Goal: Information Seeking & Learning: Learn about a topic

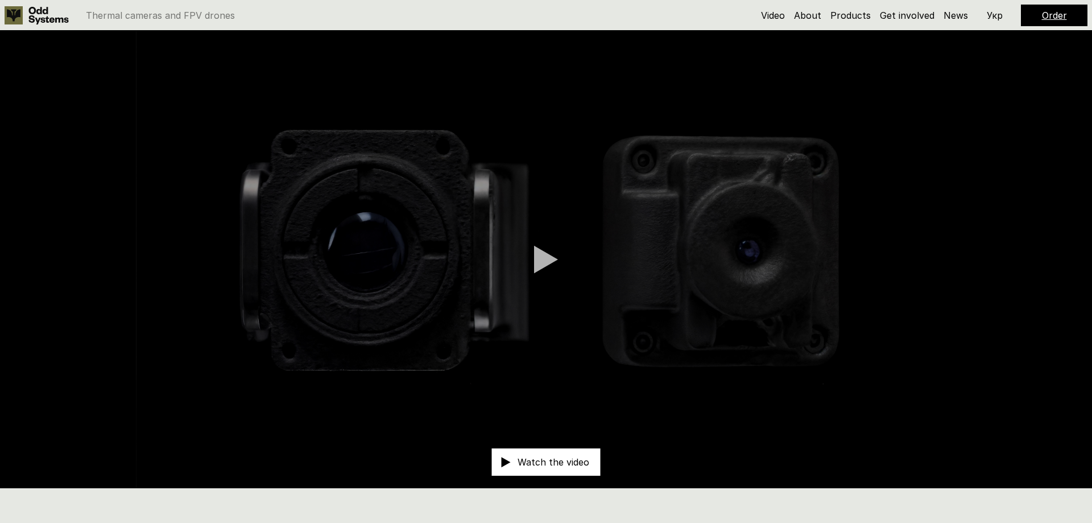
click at [546, 262] on div at bounding box center [546, 259] width 24 height 28
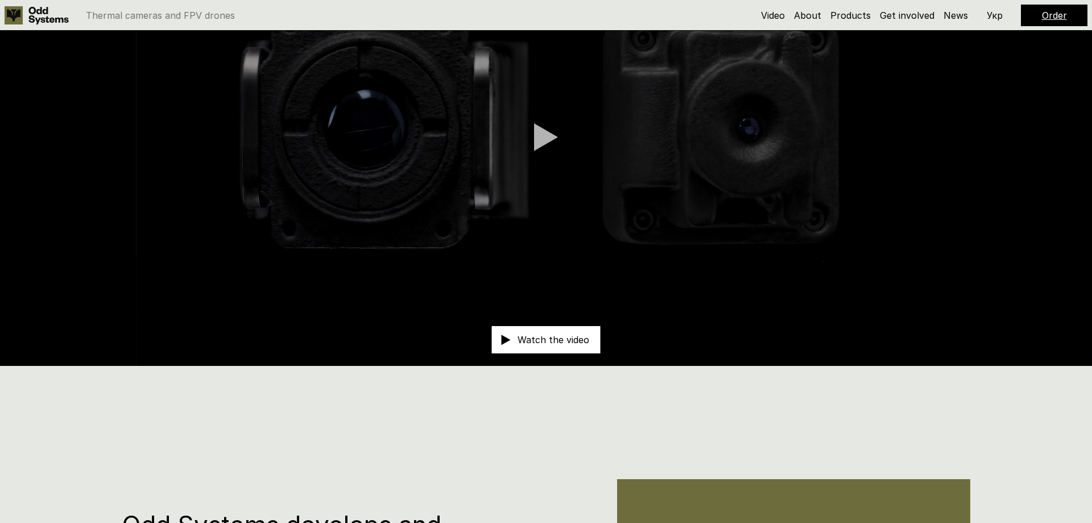
scroll to position [123, 0]
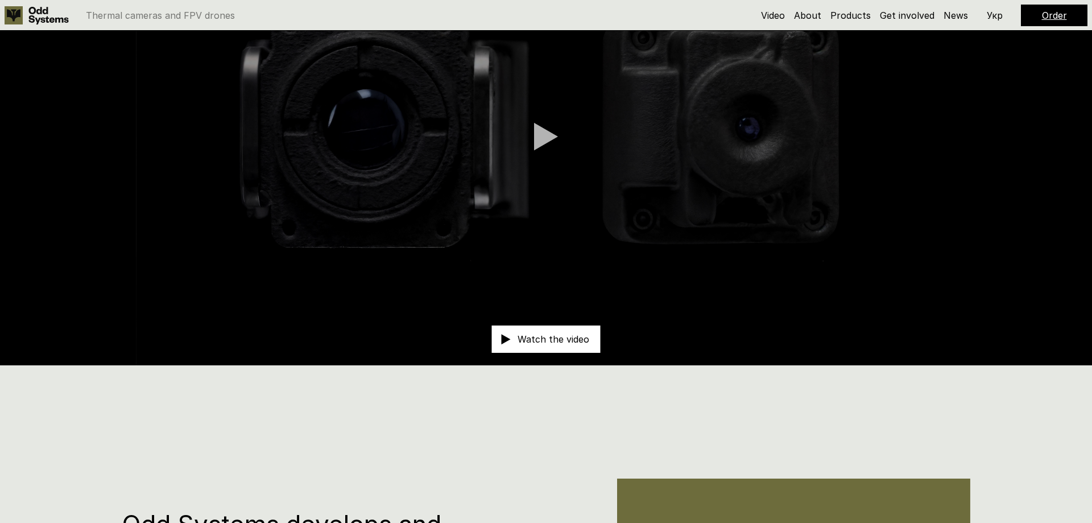
click at [548, 139] on div at bounding box center [546, 136] width 24 height 28
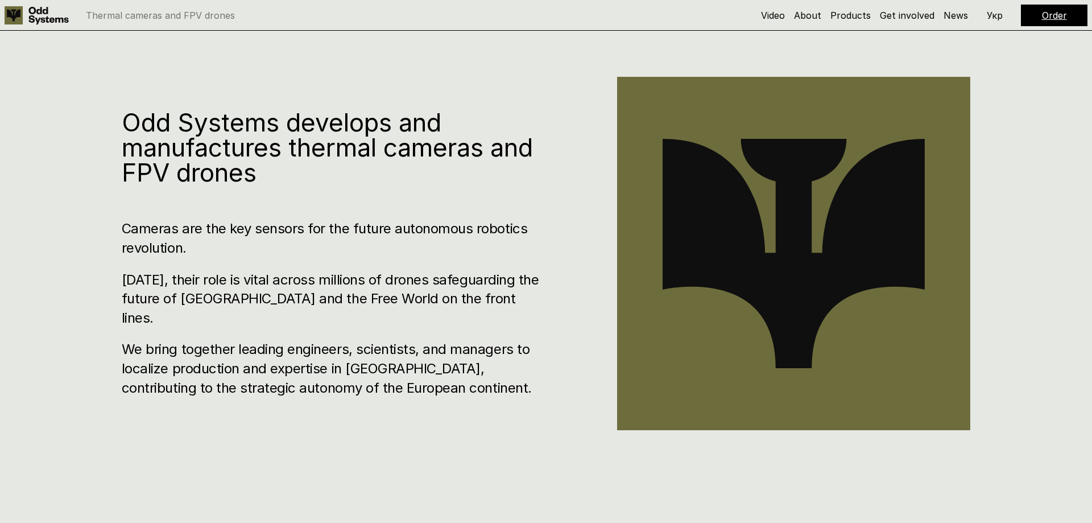
scroll to position [553, 0]
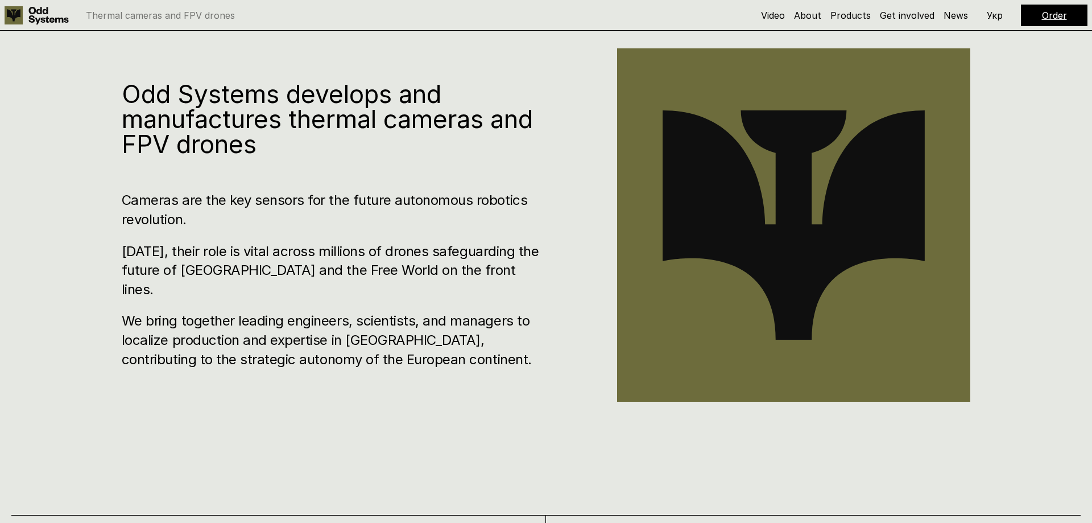
drag, startPoint x: 276, startPoint y: 255, endPoint x: 613, endPoint y: 361, distance: 353.5
click at [613, 361] on div "Odd Systems develops and manufactures thermal cameras and FPV drones Odd System…" at bounding box center [546, 230] width 1092 height 523
drag, startPoint x: 454, startPoint y: 324, endPoint x: 458, endPoint y: 347, distance: 23.1
click at [454, 324] on h3 "We bring together leading engineers, scientists, and managers to localize produ…" at bounding box center [335, 339] width 427 height 57
click at [478, 352] on h3 "We bring together leading engineers, scientists, and managers to localize produ…" at bounding box center [335, 339] width 427 height 57
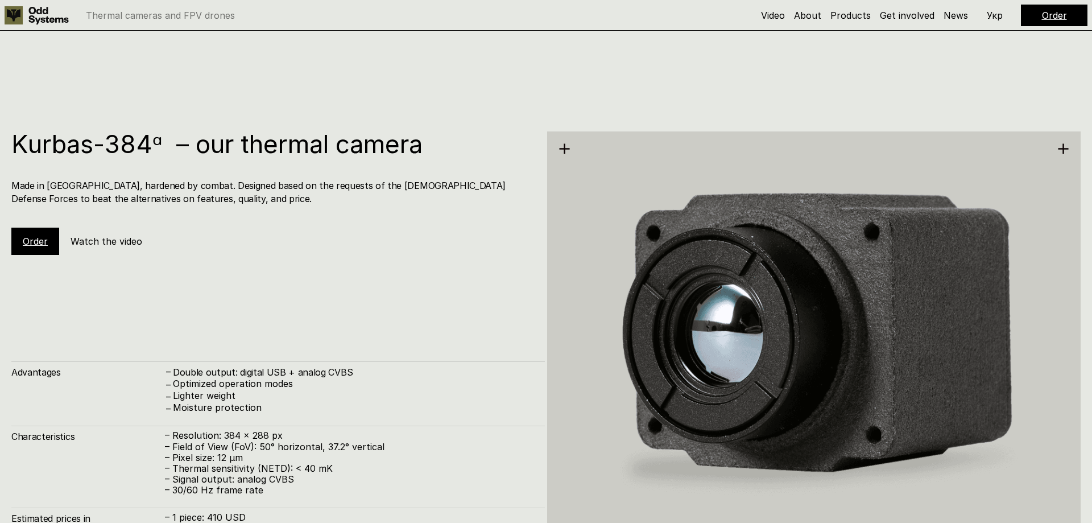
scroll to position [2089, 0]
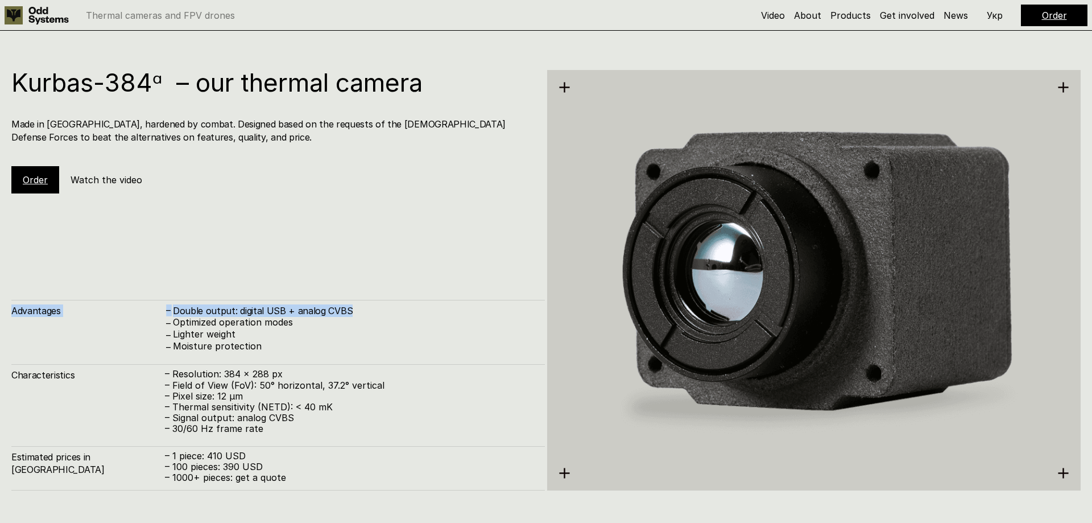
drag, startPoint x: 317, startPoint y: 301, endPoint x: 498, endPoint y: 368, distance: 192.4
click at [173, 304] on div "Double output: digital USB + analog CVBS" at bounding box center [353, 310] width 361 height 13
click at [510, 364] on div "Advantages – Double output: digital USB + analog CVBS – Optimized operation mod…" at bounding box center [278, 395] width 534 height 191
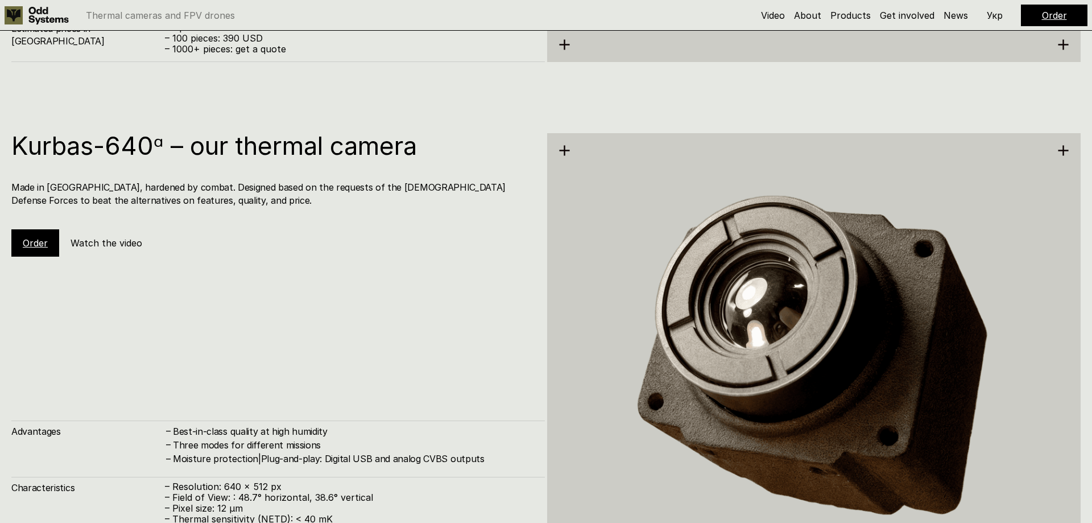
scroll to position [2519, 0]
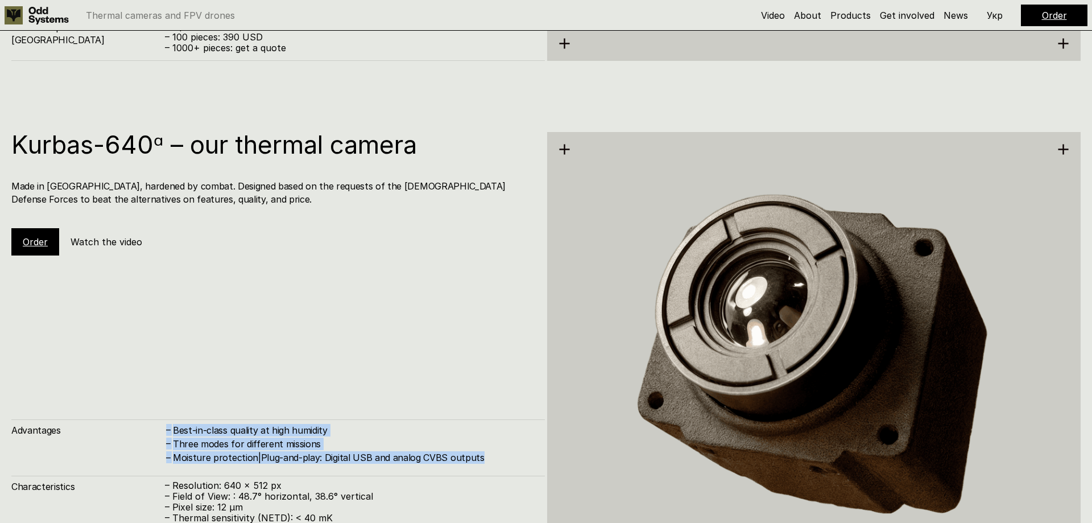
drag, startPoint x: 161, startPoint y: 424, endPoint x: 505, endPoint y: 450, distance: 345.1
click at [512, 463] on div "Advantages – Best-in-class quality at high humidity – Three modes for different…" at bounding box center [278, 441] width 534 height 45
click at [515, 460] on h4 "Moisture protection|Plug-and-play: Digital USB and analog CVBS outputs" at bounding box center [353, 457] width 361 height 13
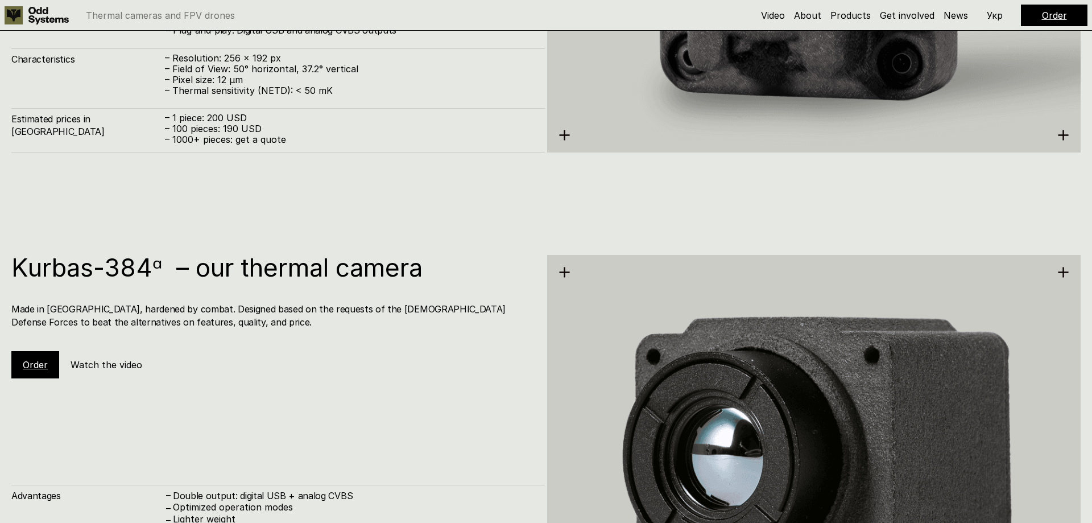
scroll to position [2027, 0]
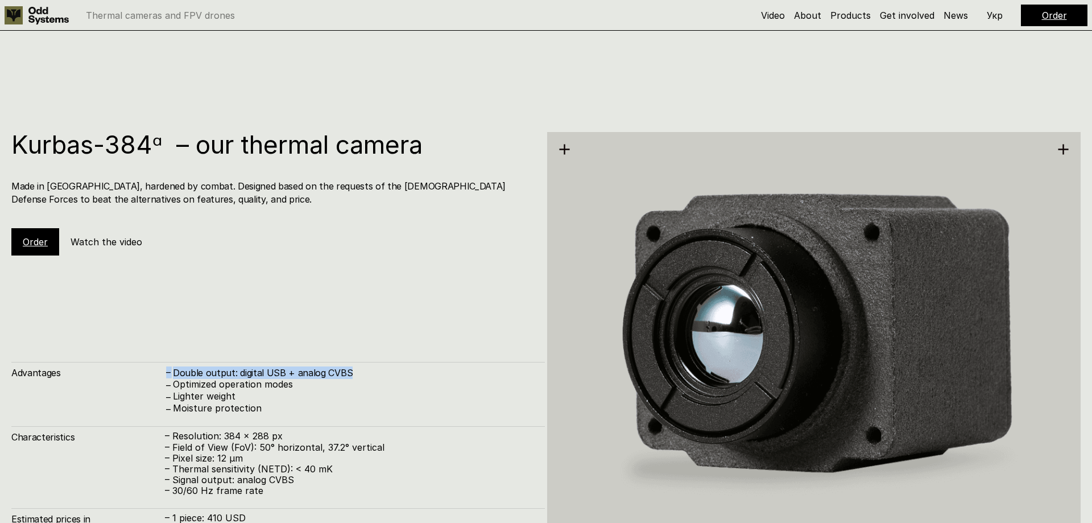
drag, startPoint x: 374, startPoint y: 374, endPoint x: 148, endPoint y: 374, distance: 225.8
click at [173, 374] on div "Double output: digital USB + analog CVBS" at bounding box center [353, 372] width 361 height 13
click at [285, 239] on div "Kurbas-384ᵅ – our thermal camera Made in [GEOGRAPHIC_DATA], hardened by combat.…" at bounding box center [278, 193] width 534 height 123
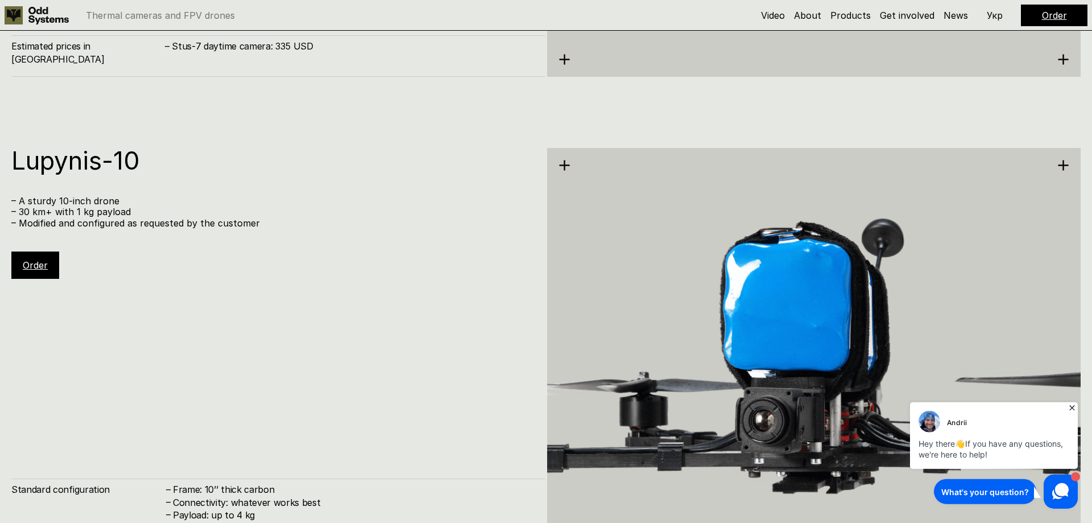
scroll to position [3540, 0]
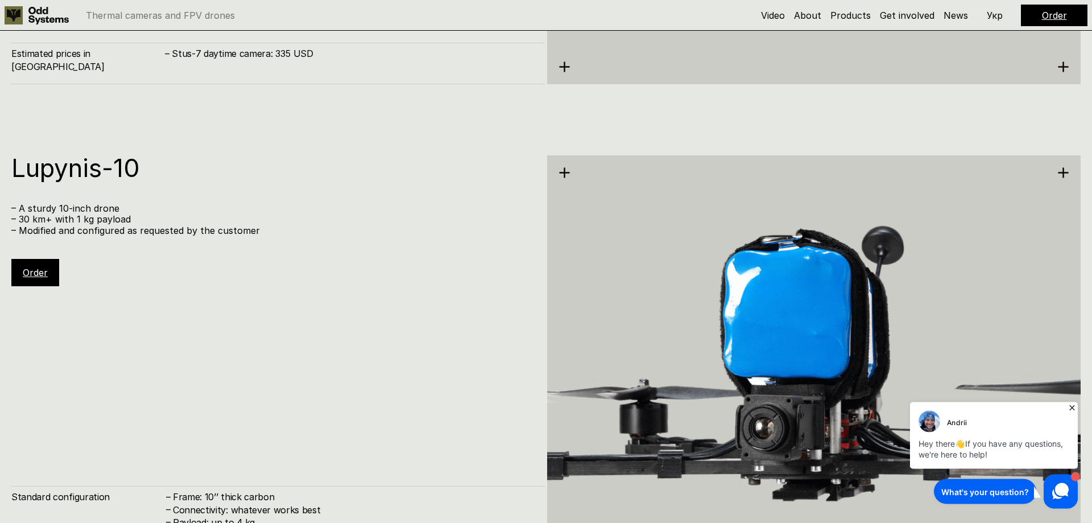
click at [1073, 409] on icon at bounding box center [1072, 407] width 11 height 11
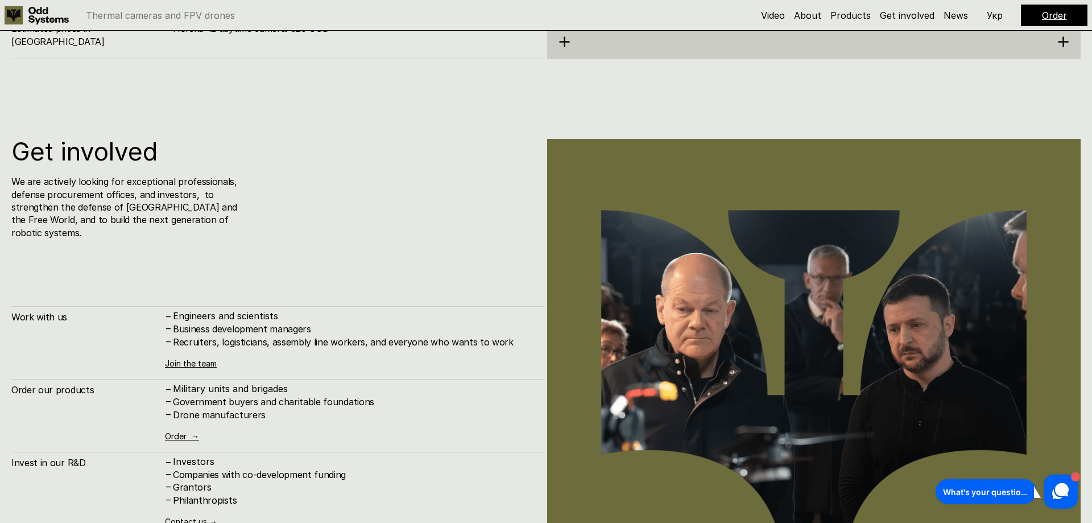
scroll to position [5156, 0]
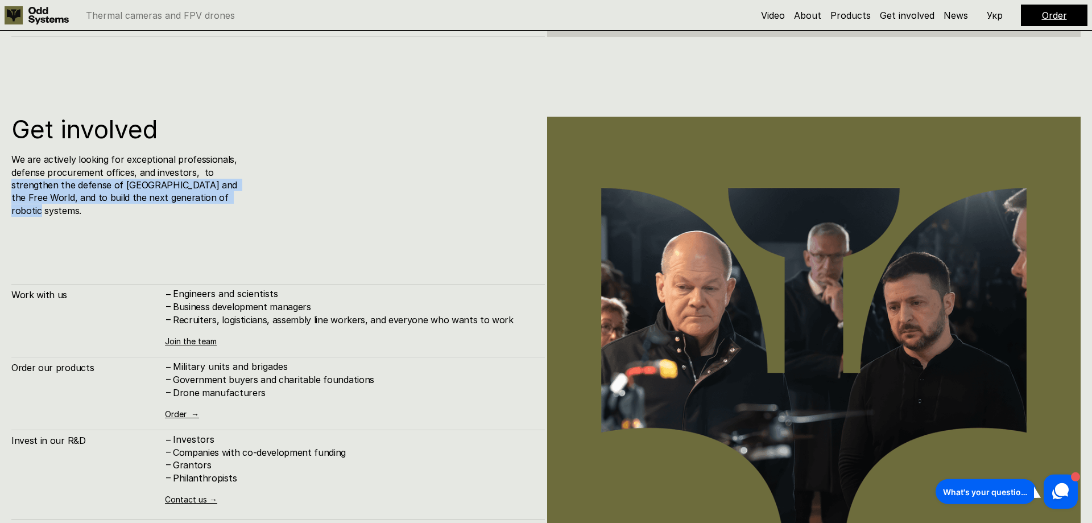
drag, startPoint x: 234, startPoint y: 166, endPoint x: 251, endPoint y: 194, distance: 33.5
click at [251, 194] on div "We are actively looking for exceptional professionals, defense procurement offi…" at bounding box center [182, 185] width 343 height 64
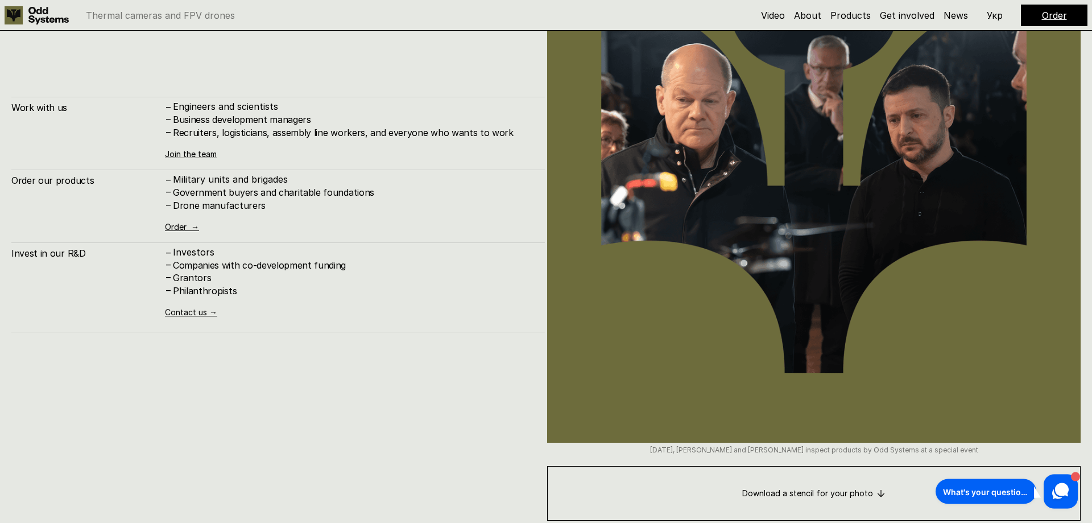
scroll to position [5279, 0]
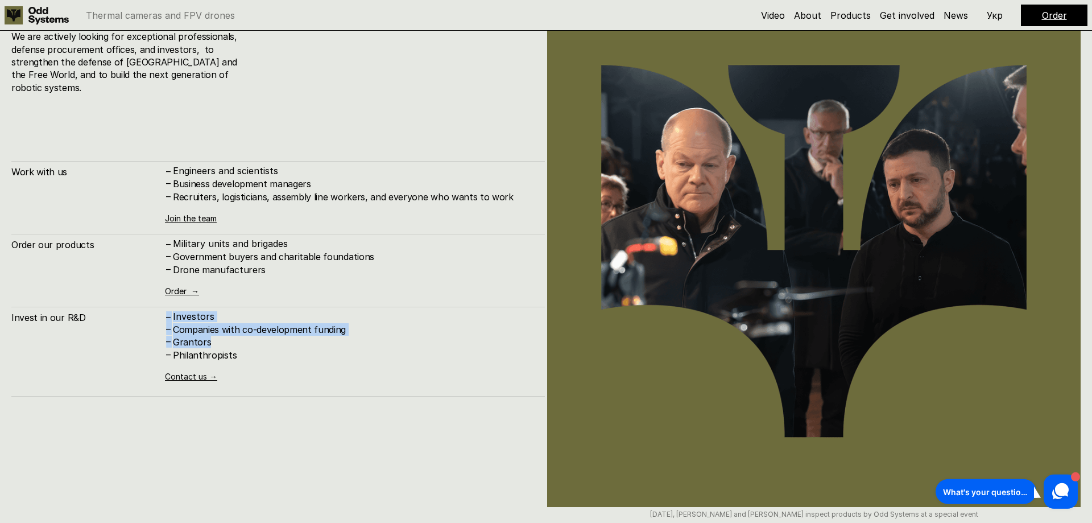
drag, startPoint x: 270, startPoint y: 330, endPoint x: 160, endPoint y: 316, distance: 111.3
click at [173, 336] on div "Grantors" at bounding box center [353, 342] width 361 height 13
click at [160, 316] on div "Invest in our R&D – Investors – Companies with co-development funding – Grantor…" at bounding box center [278, 344] width 534 height 74
drag, startPoint x: 177, startPoint y: 321, endPoint x: 172, endPoint y: 319, distance: 6.1
click at [173, 323] on div "Companies with co-development funding" at bounding box center [353, 329] width 361 height 13
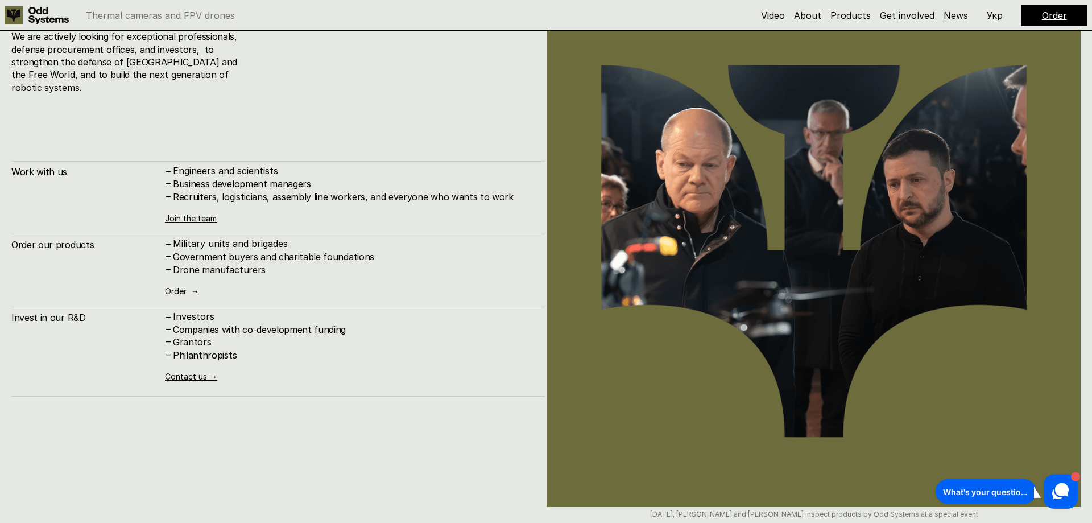
click at [363, 336] on h4 "Grantors" at bounding box center [353, 342] width 361 height 13
drag, startPoint x: 355, startPoint y: 320, endPoint x: 176, endPoint y: 324, distance: 178.6
click at [173, 323] on div "Companies with co-development funding" at bounding box center [353, 329] width 361 height 13
drag, startPoint x: 291, startPoint y: 300, endPoint x: 295, endPoint y: 305, distance: 6.8
click at [291, 311] on p "Investors" at bounding box center [353, 316] width 361 height 11
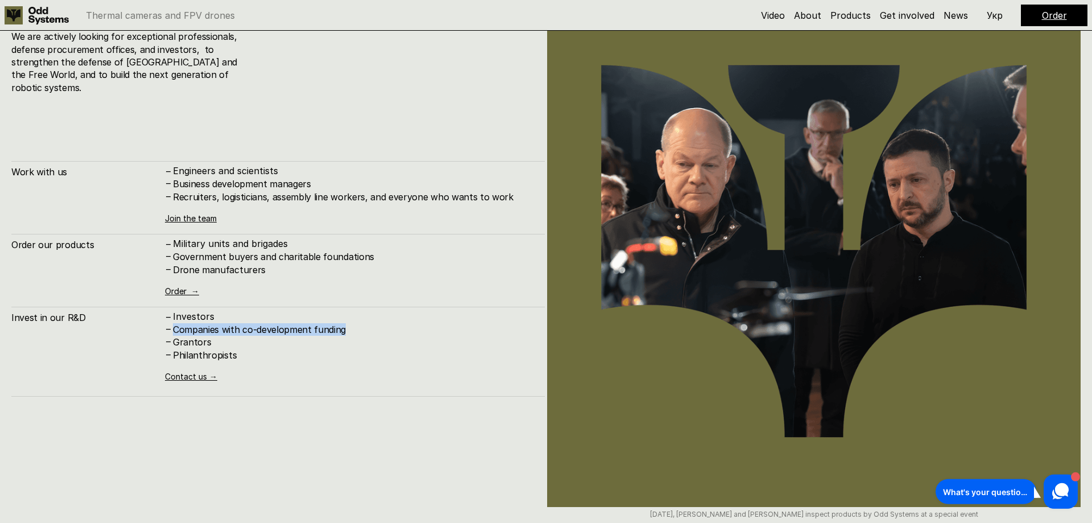
drag, startPoint x: 375, startPoint y: 314, endPoint x: 176, endPoint y: 317, distance: 199.7
click at [176, 323] on h4 "Companies with co-development funding" at bounding box center [353, 329] width 361 height 13
click at [392, 323] on h4 "Companies with co-development funding" at bounding box center [353, 329] width 361 height 13
click at [386, 323] on h4 "Companies with co-development funding" at bounding box center [353, 329] width 361 height 13
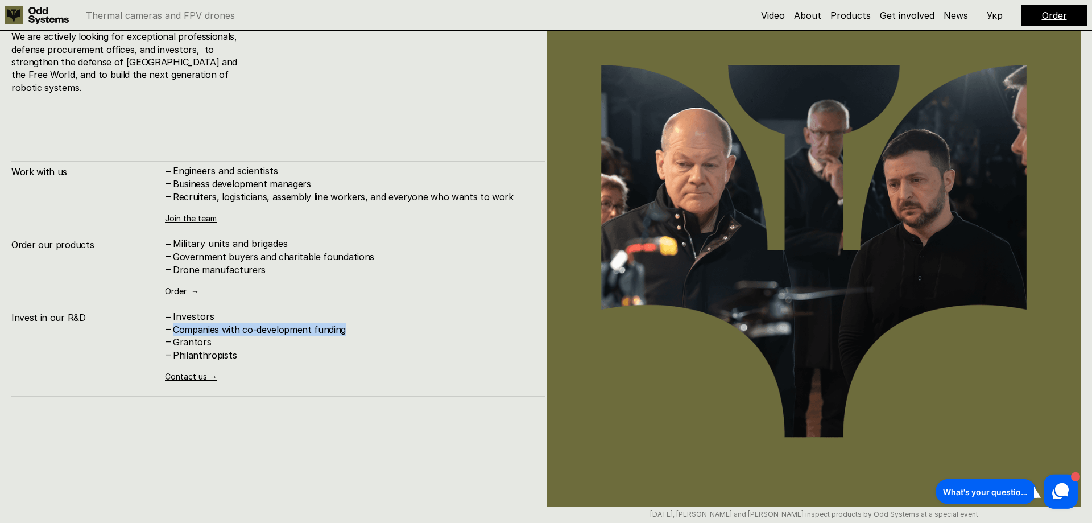
drag, startPoint x: 362, startPoint y: 316, endPoint x: 173, endPoint y: 317, distance: 188.8
click at [173, 323] on h4 "Companies with co-development funding" at bounding box center [353, 329] width 361 height 13
drag, startPoint x: 348, startPoint y: 332, endPoint x: 391, endPoint y: 328, distance: 44.0
click at [391, 328] on div "Companies with co-development funding" at bounding box center [353, 329] width 361 height 13
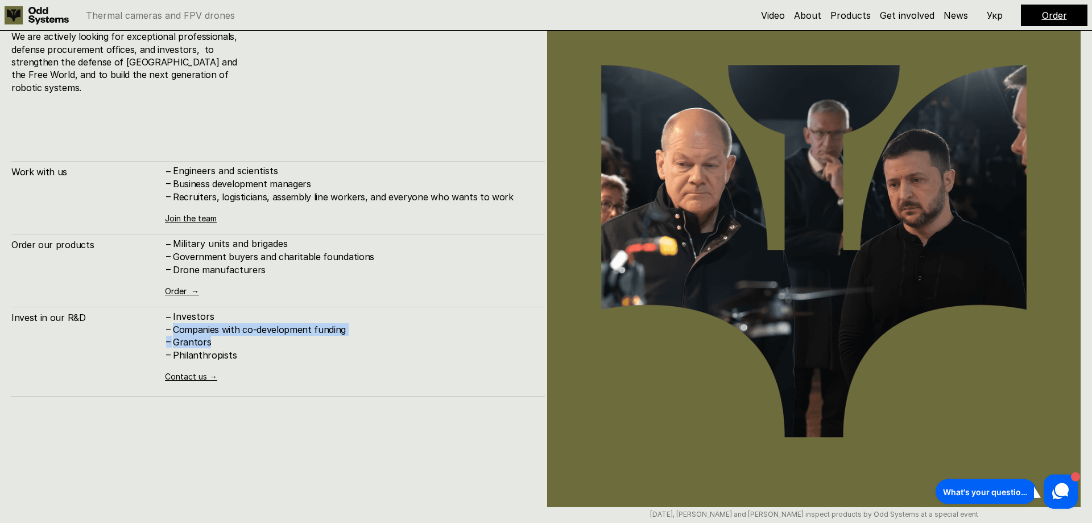
click at [391, 336] on h4 "Grantors" at bounding box center [353, 342] width 361 height 13
drag, startPoint x: 384, startPoint y: 324, endPoint x: 174, endPoint y: 316, distance: 210.0
click at [176, 336] on div "Grantors" at bounding box center [353, 342] width 361 height 13
click at [173, 323] on div "Companies with co-development funding" at bounding box center [353, 329] width 361 height 13
drag, startPoint x: 171, startPoint y: 316, endPoint x: 383, endPoint y: 322, distance: 211.7
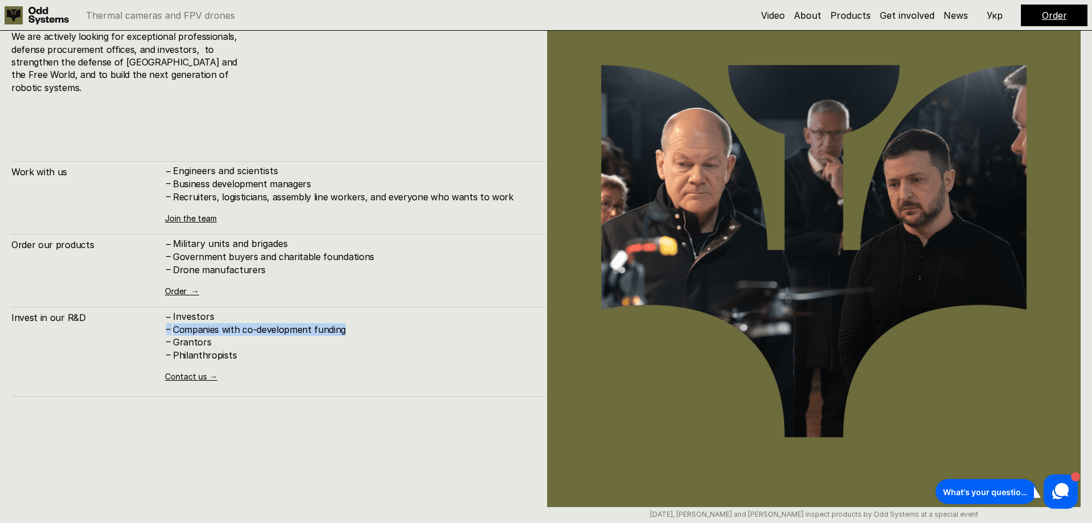
click at [172, 323] on div "–" at bounding box center [168, 329] width 7 height 12
click at [382, 323] on h4 "Companies with co-development funding" at bounding box center [353, 329] width 361 height 13
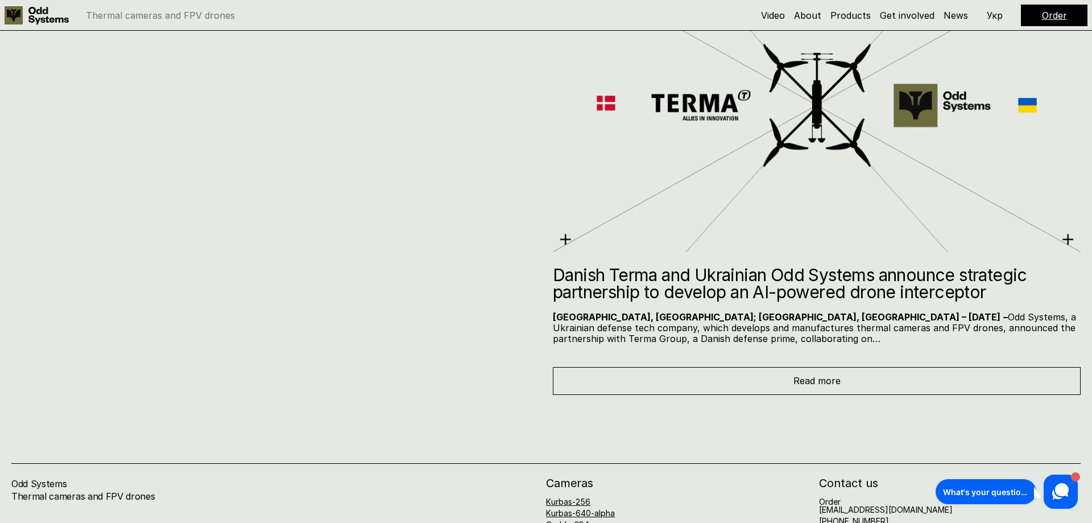
scroll to position [5991, 0]
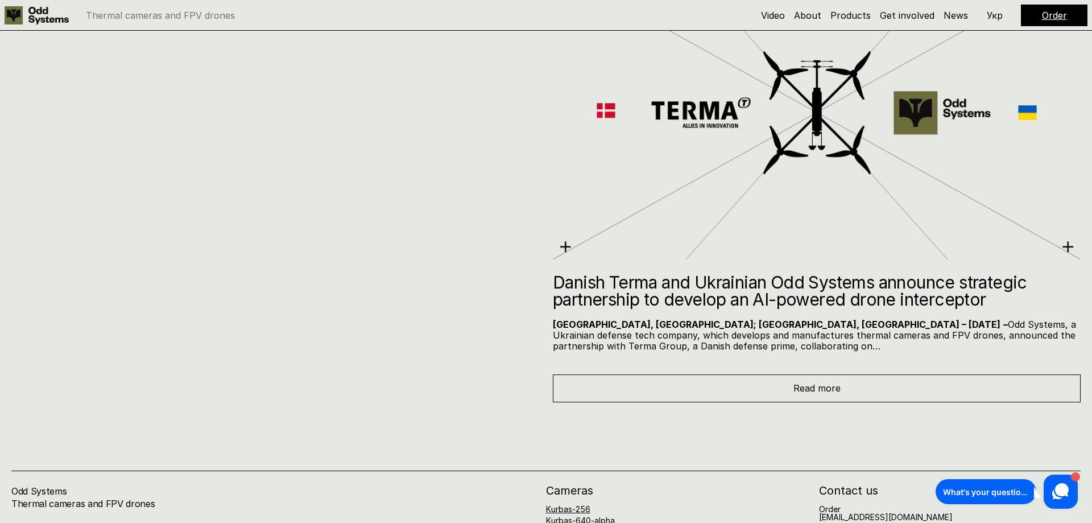
drag, startPoint x: 549, startPoint y: 280, endPoint x: 1091, endPoint y: 294, distance: 541.7
click at [1039, 307] on h2 "Danish Terma and Ukrainian Odd Systems announce strategic partnership to develo…" at bounding box center [817, 291] width 528 height 34
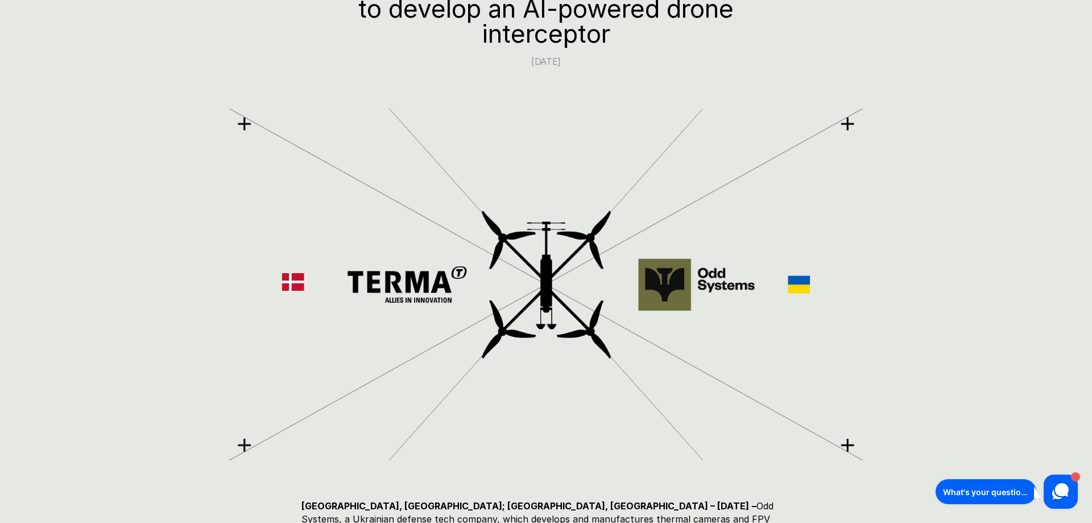
scroll to position [430, 0]
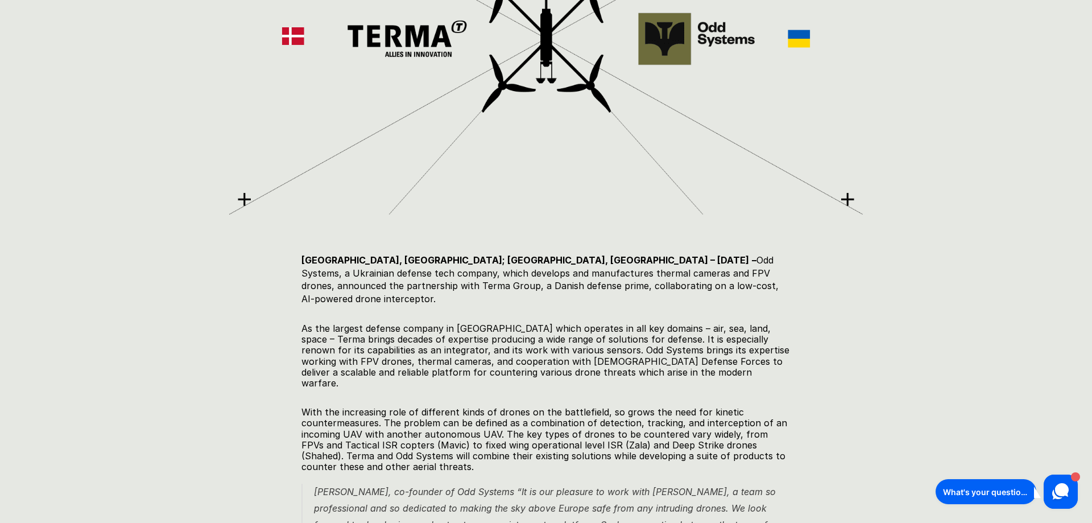
drag, startPoint x: 411, startPoint y: 262, endPoint x: 715, endPoint y: 291, distance: 305.1
click at [715, 291] on h5 "[GEOGRAPHIC_DATA], [GEOGRAPHIC_DATA]; [GEOGRAPHIC_DATA], [GEOGRAPHIC_DATA] – [D…" at bounding box center [545, 279] width 489 height 51
click at [714, 290] on h5 "[GEOGRAPHIC_DATA], [GEOGRAPHIC_DATA]; [GEOGRAPHIC_DATA], [GEOGRAPHIC_DATA] – [D…" at bounding box center [545, 279] width 489 height 51
drag, startPoint x: 709, startPoint y: 288, endPoint x: 709, endPoint y: 366, distance: 78.5
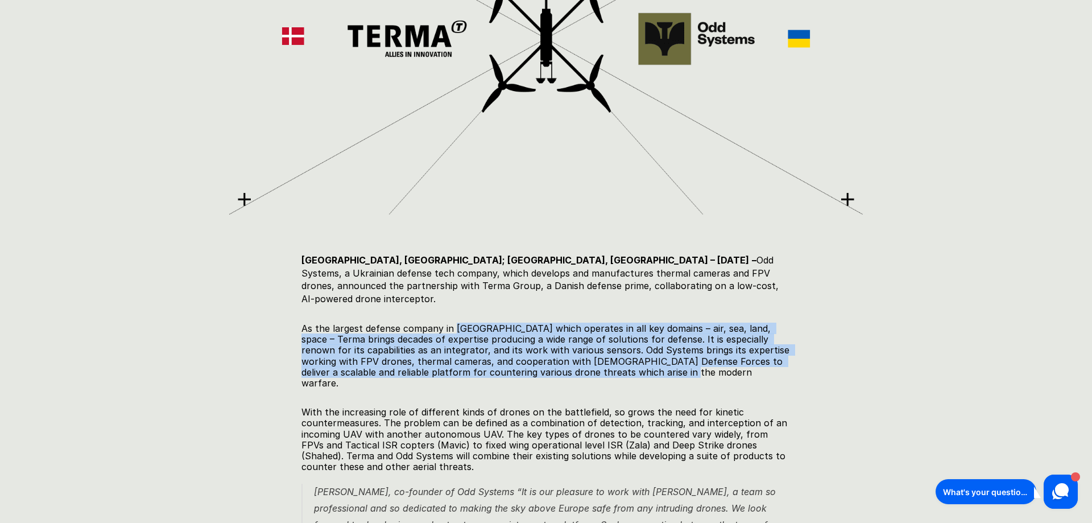
drag, startPoint x: 706, startPoint y: 365, endPoint x: 468, endPoint y: 321, distance: 242.4
click at [468, 323] on p "As the largest defense company in [GEOGRAPHIC_DATA] which operates in all key d…" at bounding box center [545, 355] width 489 height 65
drag, startPoint x: 474, startPoint y: 319, endPoint x: 681, endPoint y: 365, distance: 211.6
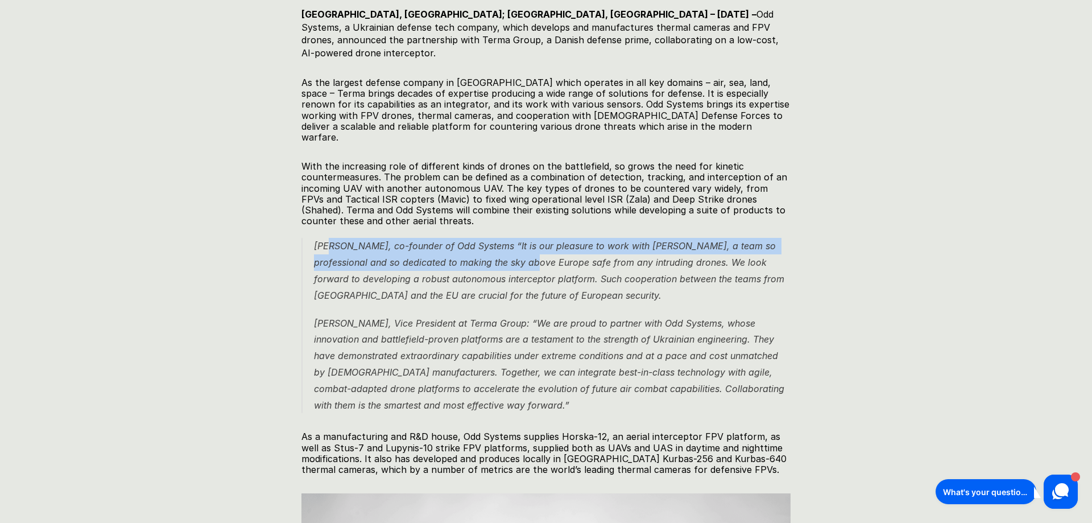
drag, startPoint x: 329, startPoint y: 216, endPoint x: 505, endPoint y: 242, distance: 178.3
click at [505, 242] on p "[PERSON_NAME], co-founder of Odd Systems “It is our pleasure to work with [PERS…" at bounding box center [552, 270] width 477 height 65
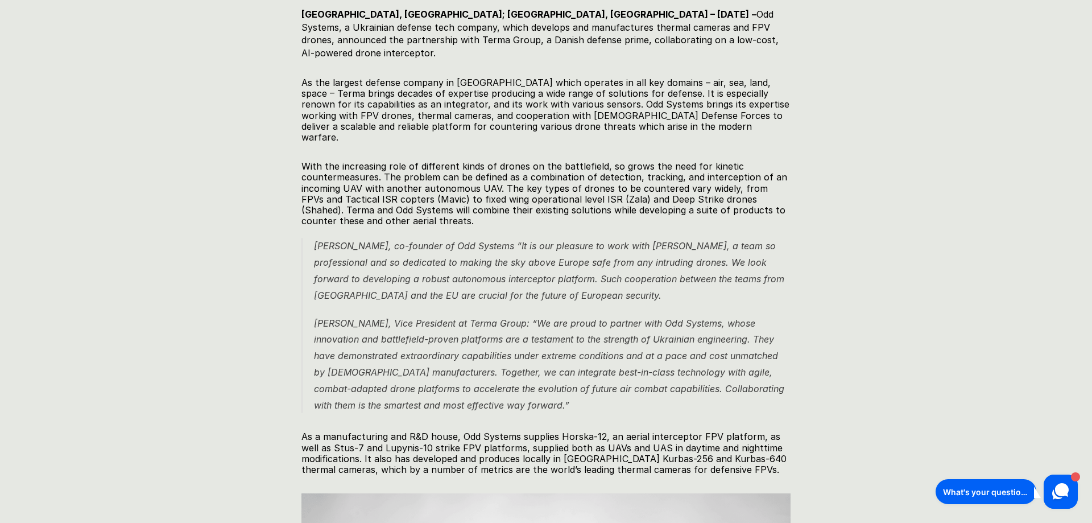
click at [573, 258] on em "[PERSON_NAME], co-founder of Odd Systems “It is our pleasure to work with [PERS…" at bounding box center [550, 270] width 473 height 60
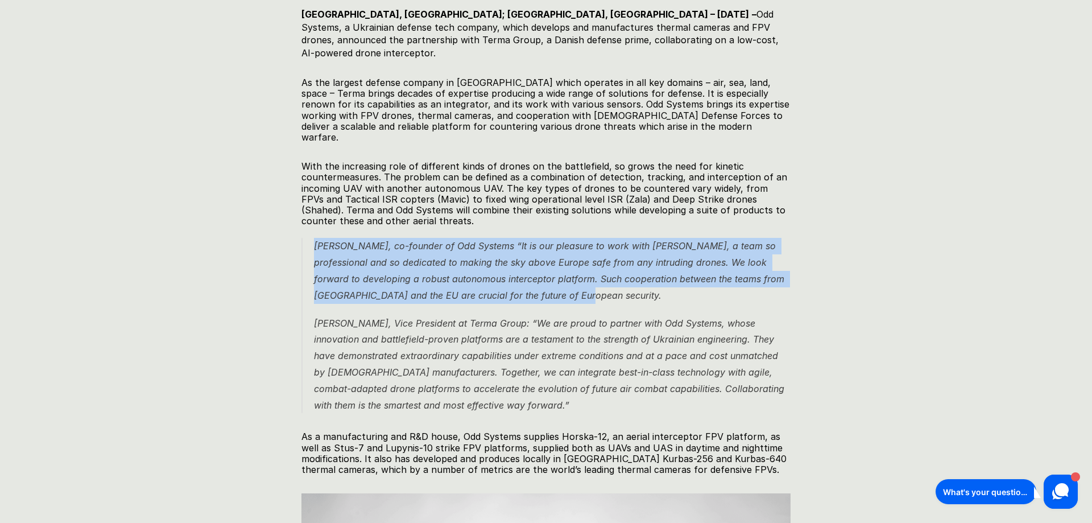
drag, startPoint x: 604, startPoint y: 269, endPoint x: 312, endPoint y: 221, distance: 295.2
click at [312, 238] on blockquote "[PERSON_NAME], co-founder of Odd Systems “It is our pleasure to work with [PERS…" at bounding box center [545, 325] width 489 height 175
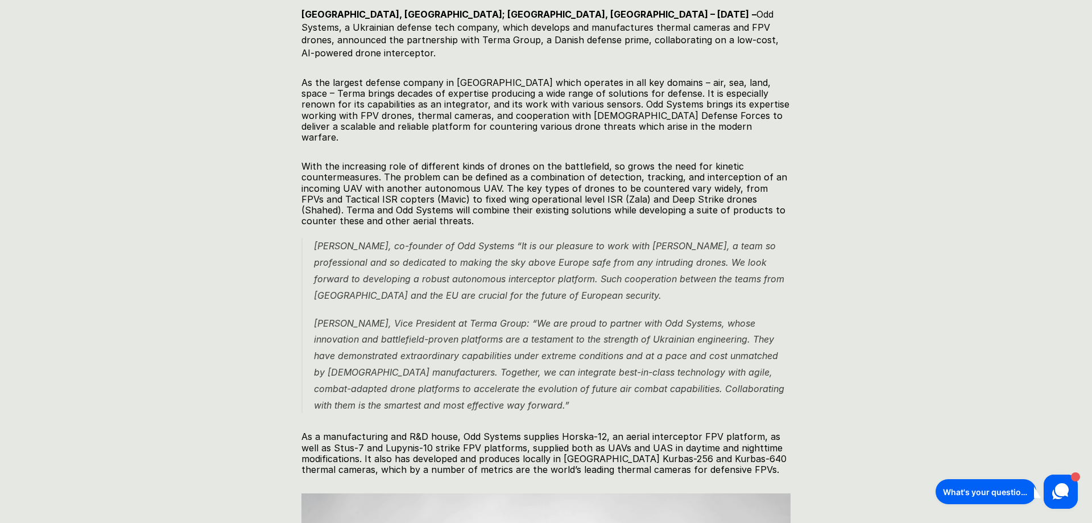
click at [312, 238] on blockquote "[PERSON_NAME], co-founder of Odd Systems “It is our pleasure to work with [PERS…" at bounding box center [545, 325] width 489 height 175
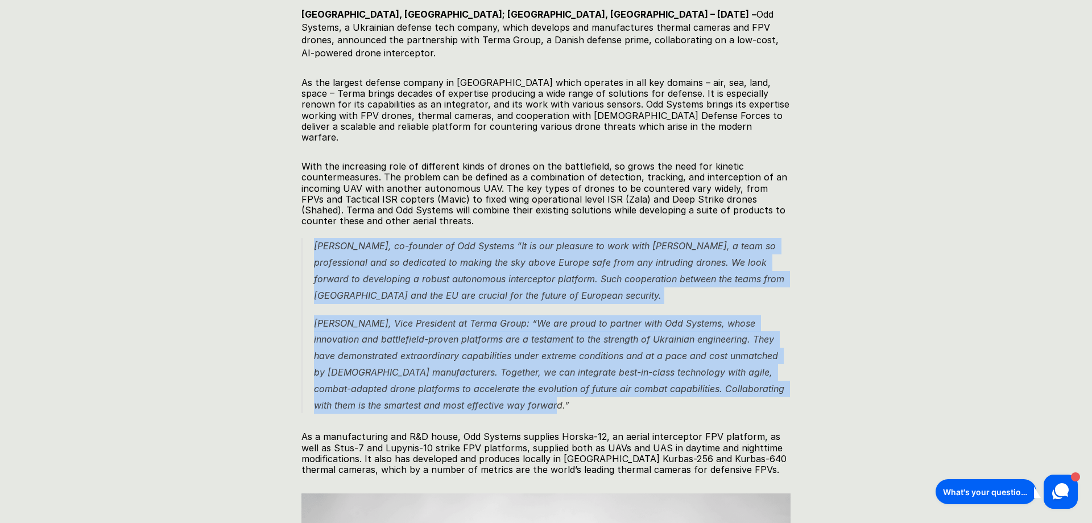
drag, startPoint x: 316, startPoint y: 221, endPoint x: 586, endPoint y: 382, distance: 314.8
click at [586, 382] on blockquote "[PERSON_NAME], co-founder of Odd Systems “It is our pleasure to work with [PERS…" at bounding box center [545, 325] width 489 height 175
click at [586, 382] on p "[PERSON_NAME], Vice President at Terma Group: “We are proud to partner with Odd…" at bounding box center [552, 364] width 477 height 98
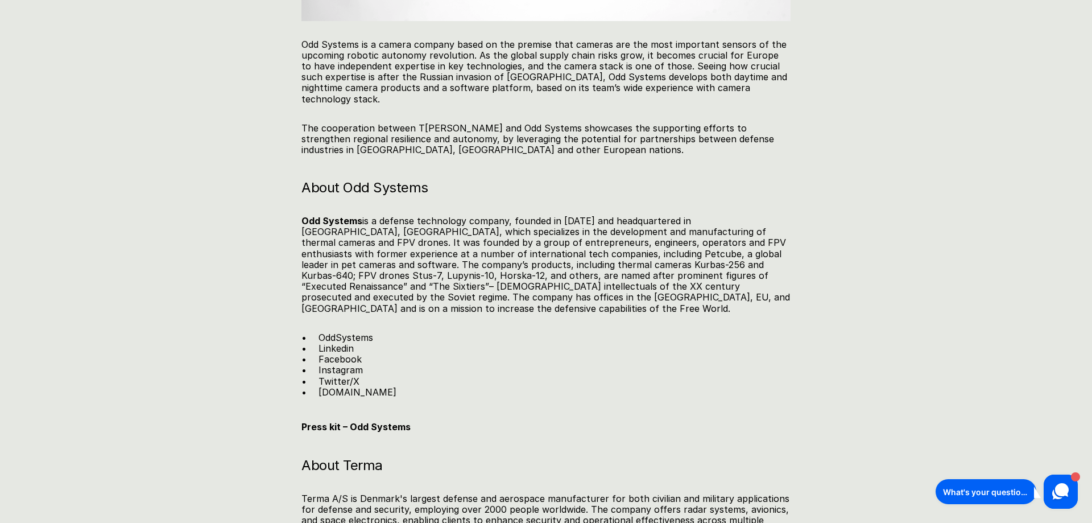
scroll to position [0, 0]
